Goal: Find specific page/section

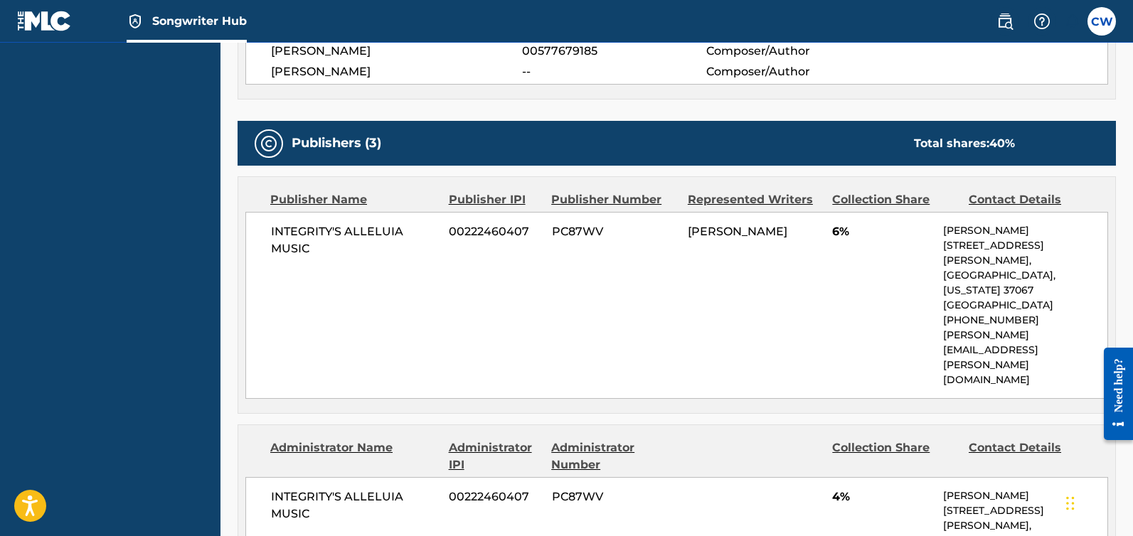
scroll to position [498, 0]
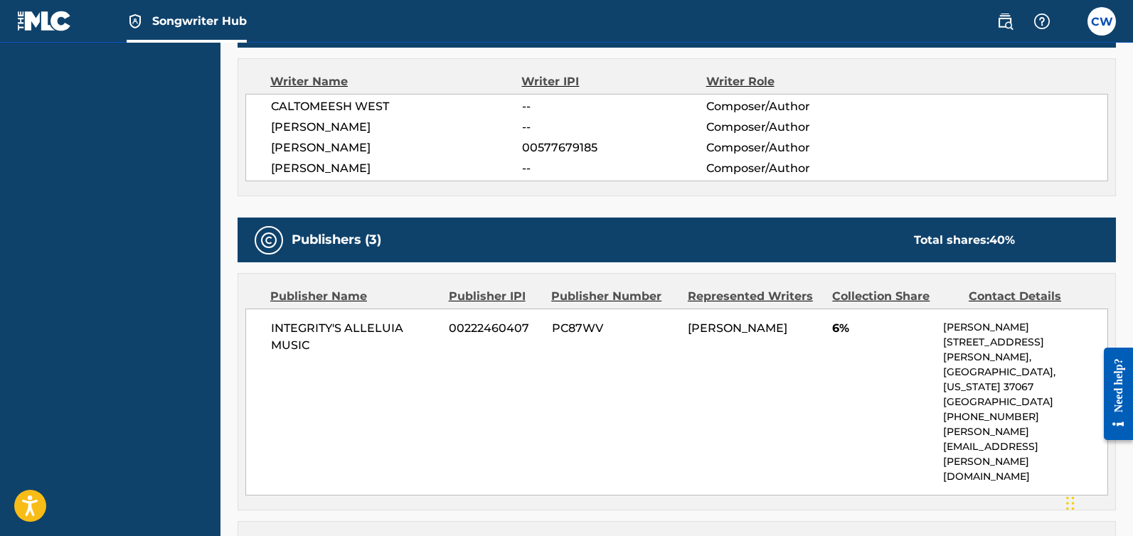
click at [473, 161] on span "[PERSON_NAME]" at bounding box center [396, 168] width 251 height 17
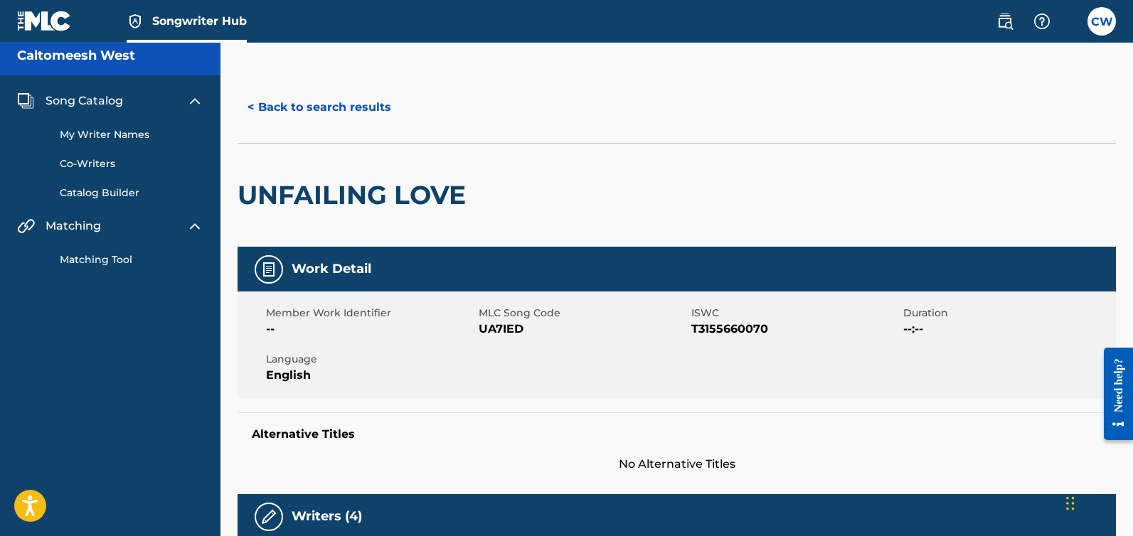
scroll to position [0, 0]
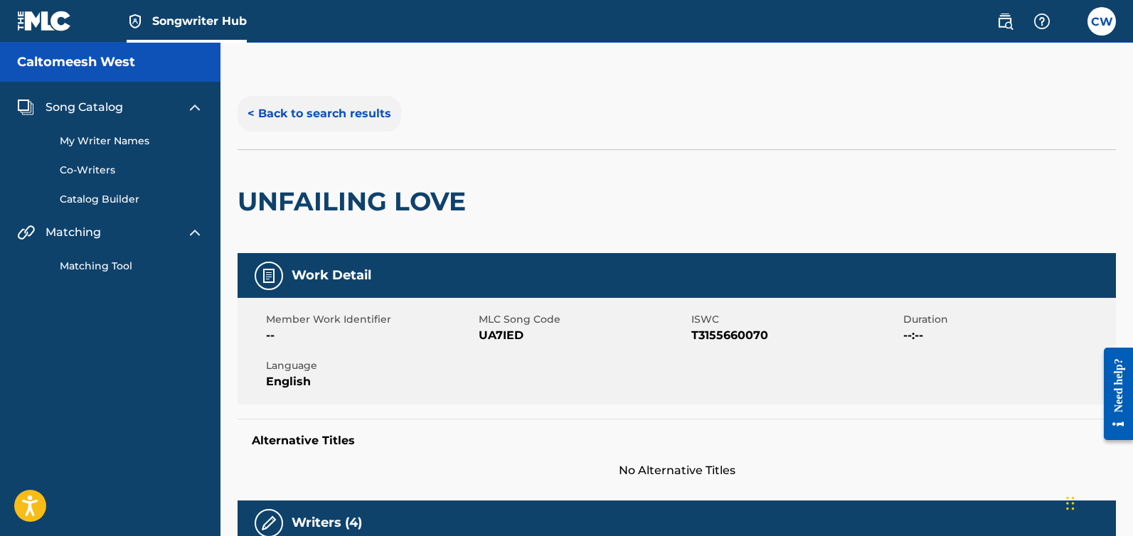
click at [327, 120] on button "< Back to search results" at bounding box center [320, 114] width 164 height 36
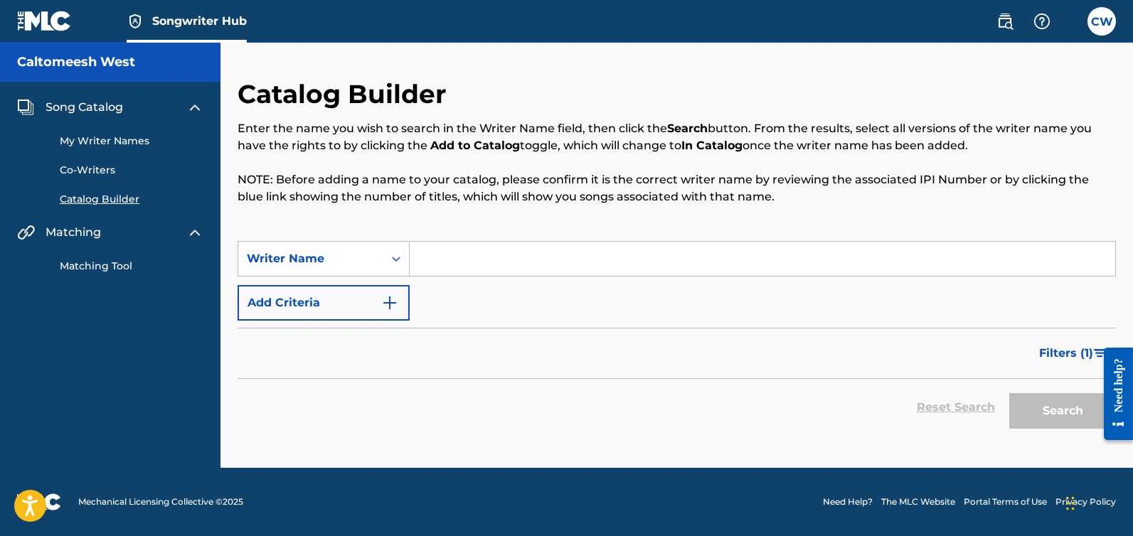
click at [445, 263] on input "Search Form" at bounding box center [763, 259] width 706 height 34
paste input "Caltomeesh West"
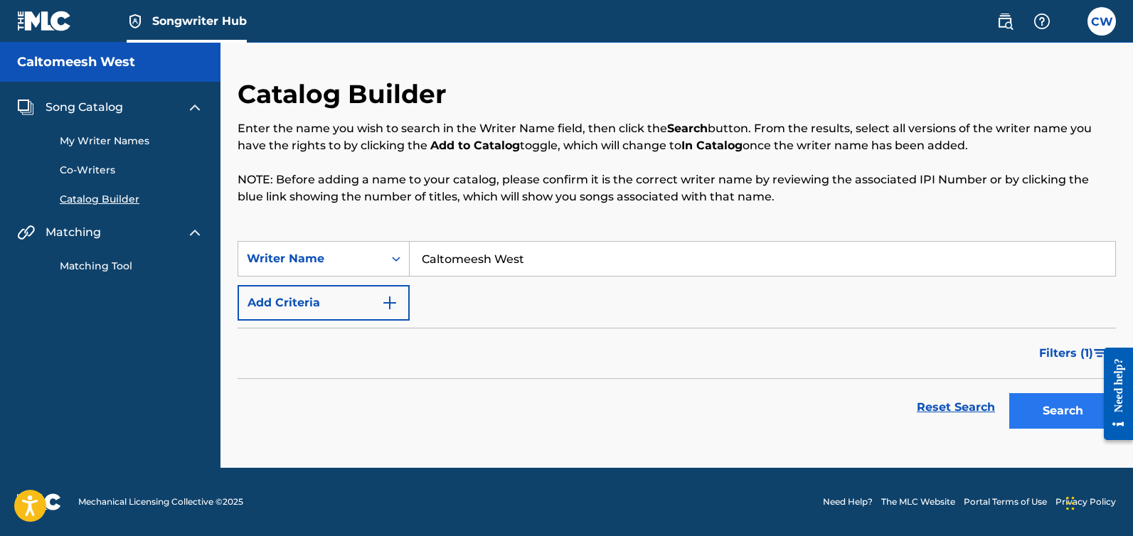
type input "Caltomeesh West"
click at [1049, 401] on button "Search" at bounding box center [1062, 411] width 107 height 36
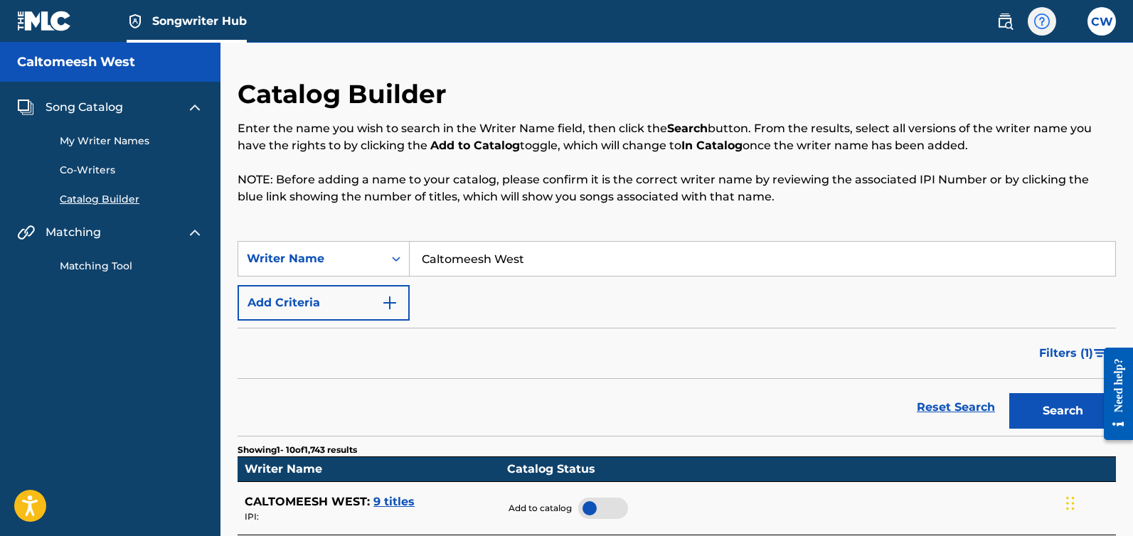
click at [1040, 21] on img at bounding box center [1041, 21] width 17 height 17
click at [868, 78] on div "Catalog Builder Enter the name you wish to search in the Writer Name field, the…" at bounding box center [677, 159] width 878 height 163
